Goal: Use online tool/utility: Utilize a website feature to perform a specific function

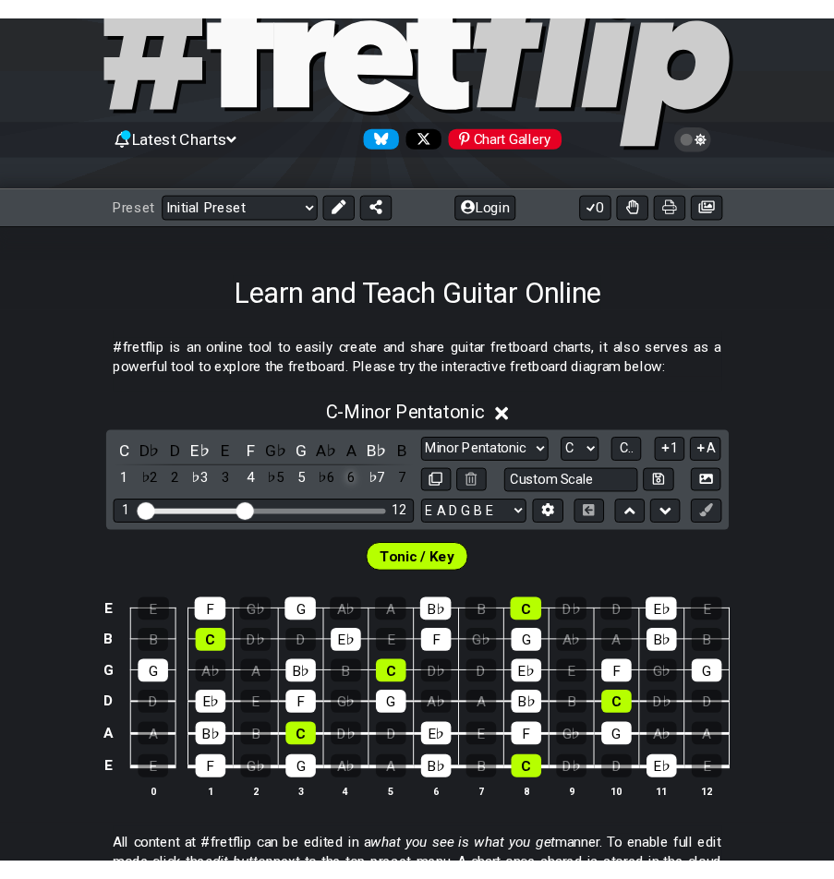
scroll to position [185, 0]
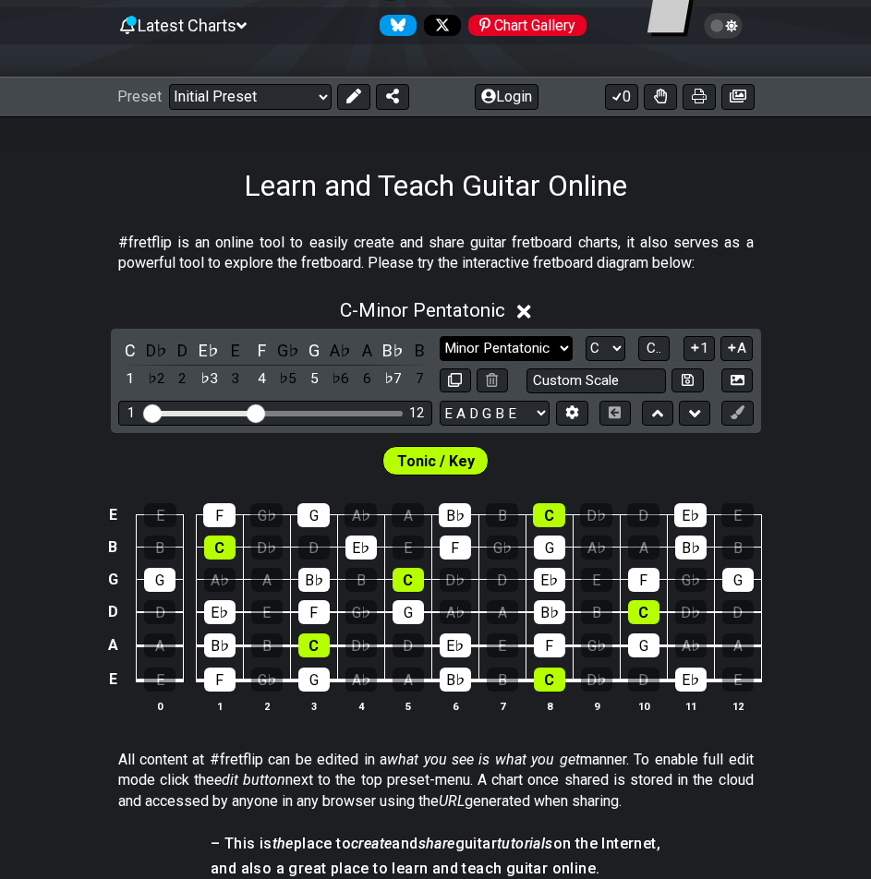
click at [513, 343] on select "Minor Pentatonic Click to edit Minor Pentatonic Major Pentatonic Minor Blues Ma…" at bounding box center [506, 348] width 133 height 25
select select "Major 7th"
click at [440, 336] on select "Minor Pentatonic Click to edit Minor Pentatonic Major Pentatonic Minor Blues Ma…" at bounding box center [506, 348] width 133 height 25
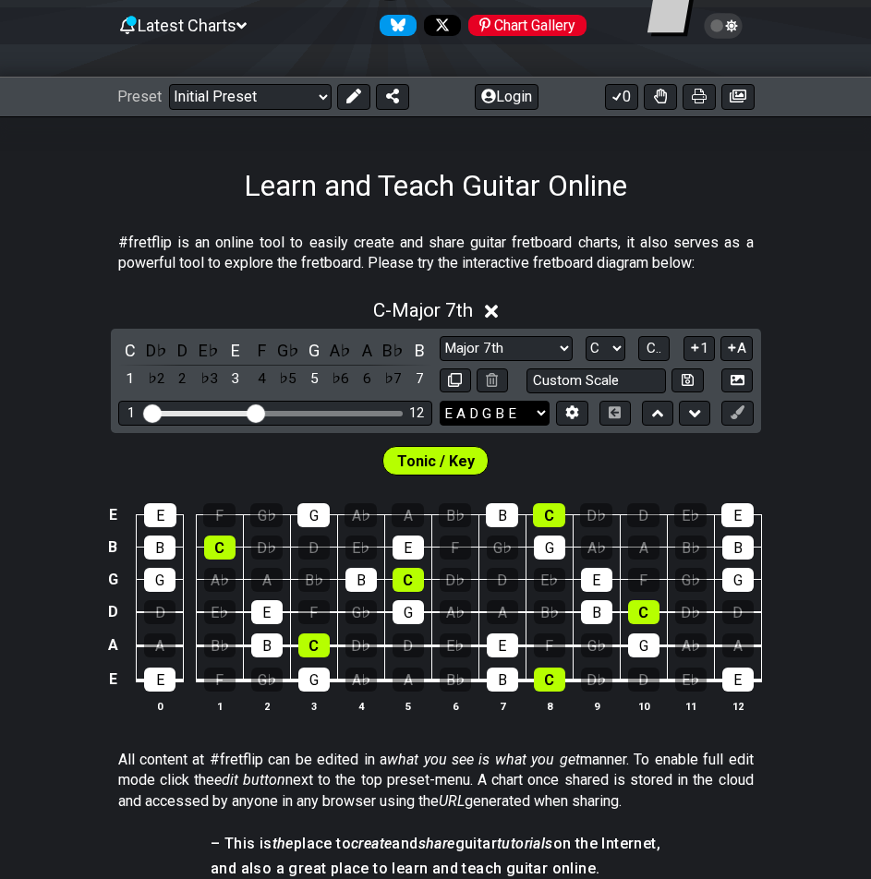
click at [504, 421] on select "E A D G B E E A D G B E E A D G B E B E A D F♯ B A D G C E A D A D G B E E♭ A♭ …" at bounding box center [495, 413] width 110 height 25
select select "E A D G"
click at [440, 401] on select "E A D G B E E A D G B E E A D G B E B E A D F♯ B A D G C E A D A D G B E E♭ A♭ …" at bounding box center [495, 413] width 110 height 25
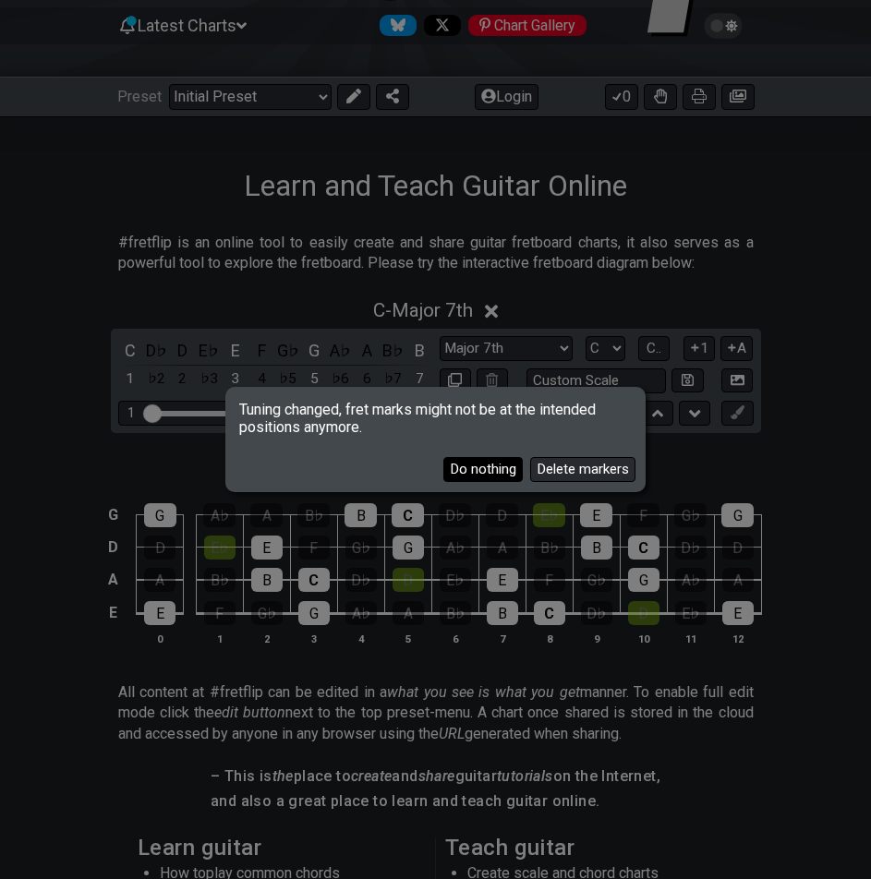
click at [513, 464] on button "Do nothing" at bounding box center [482, 469] width 79 height 25
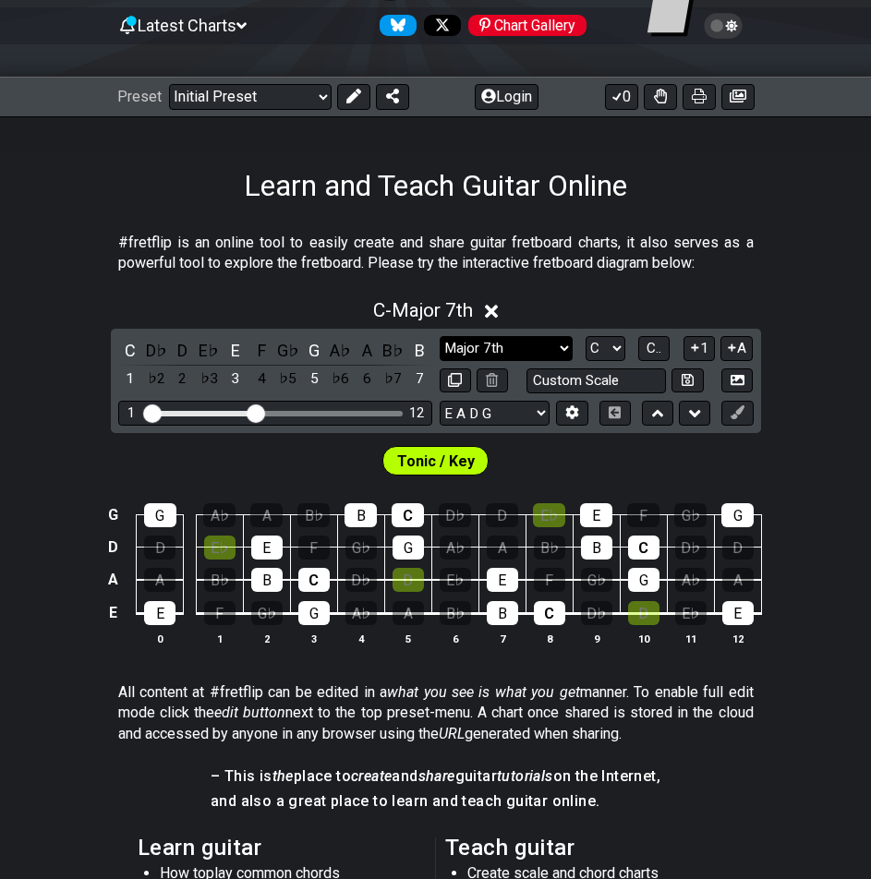
click at [537, 352] on select "Minor Pentatonic Click to edit Minor Pentatonic Major Pentatonic Minor Blues Ma…" at bounding box center [506, 348] width 133 height 25
click at [440, 336] on select "Minor Pentatonic Click to edit Minor Pentatonic Major Pentatonic Minor Blues Ma…" at bounding box center [506, 348] width 133 height 25
